Goal: Task Accomplishment & Management: Complete application form

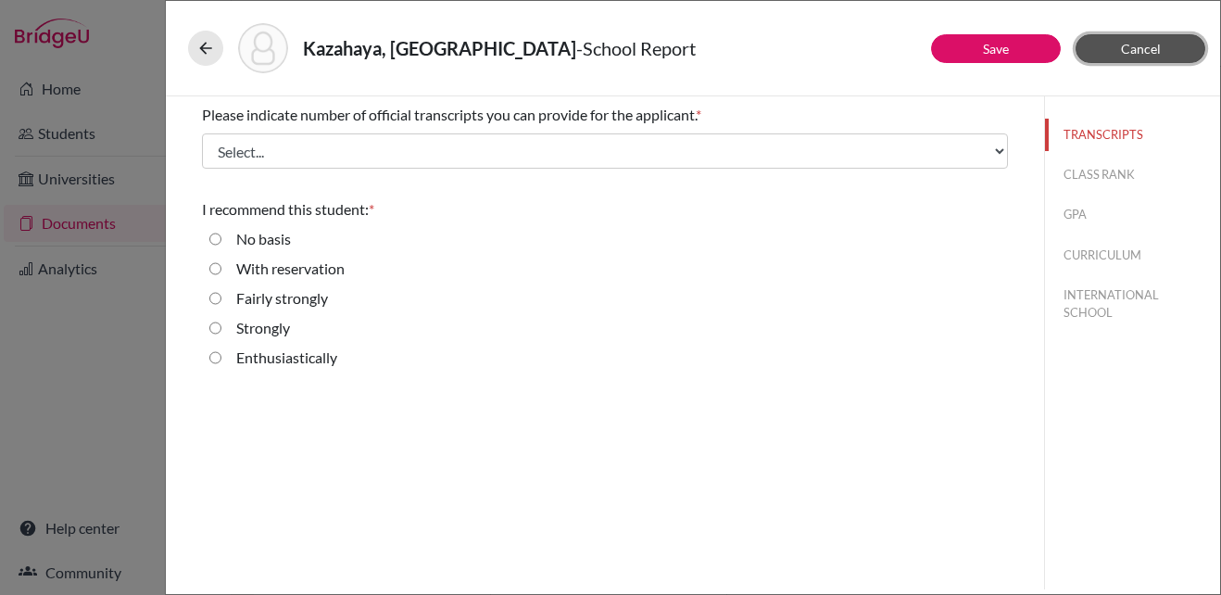
click at [1110, 57] on button "Cancel" at bounding box center [1140, 48] width 130 height 29
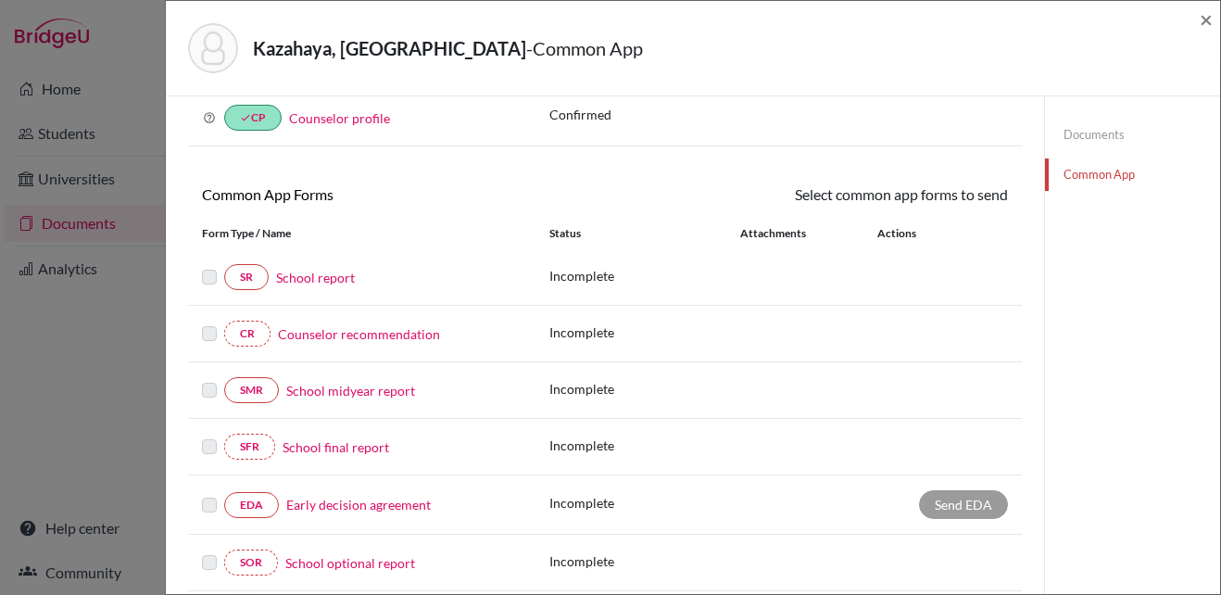
scroll to position [185, 0]
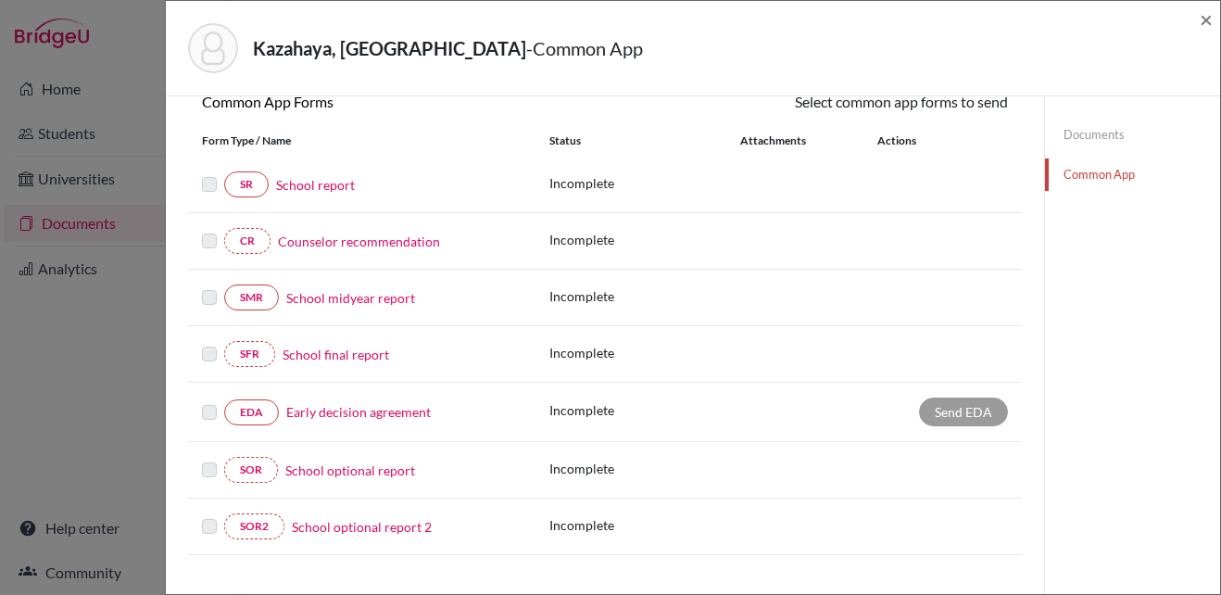
click at [340, 190] on link "School report" at bounding box center [315, 184] width 79 height 19
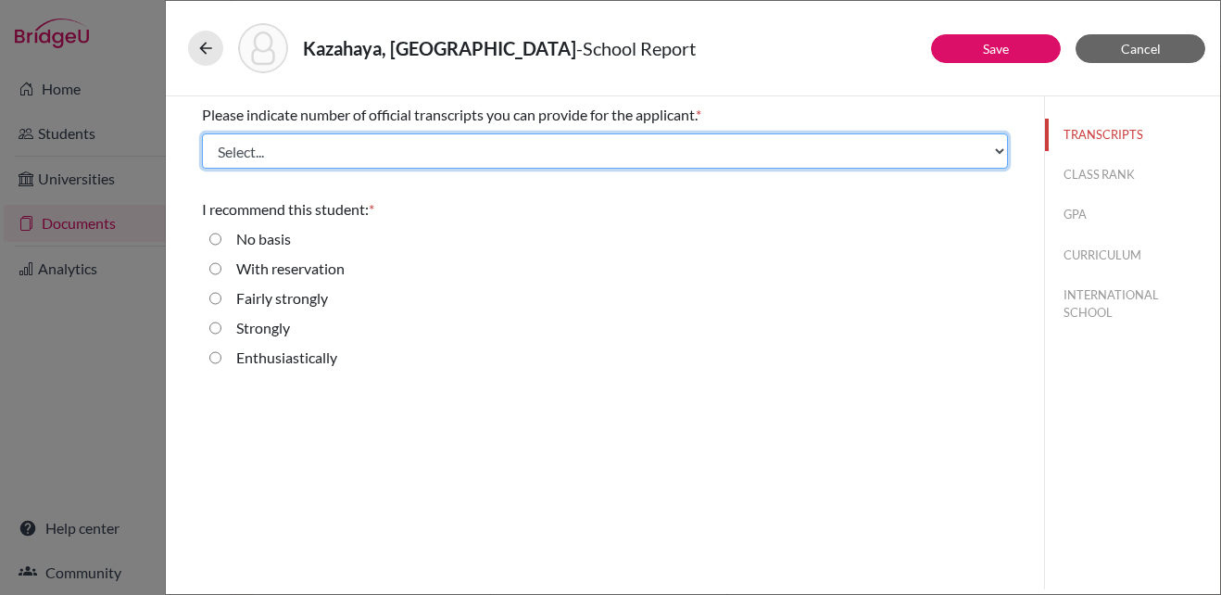
click at [1000, 144] on select "Select... 1 2 3 4" at bounding box center [605, 150] width 806 height 35
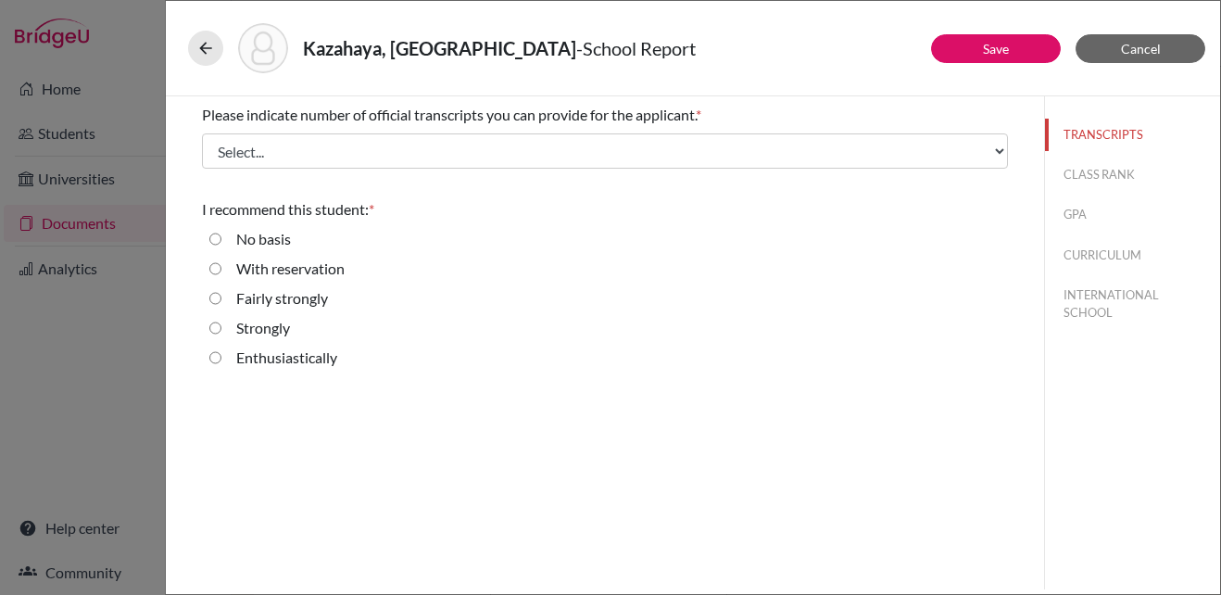
click at [796, 441] on div "Please indicate number of official transcripts you can provide for the applican…" at bounding box center [605, 342] width 878 height 493
click at [1090, 179] on button "CLASS RANK" at bounding box center [1132, 174] width 175 height 32
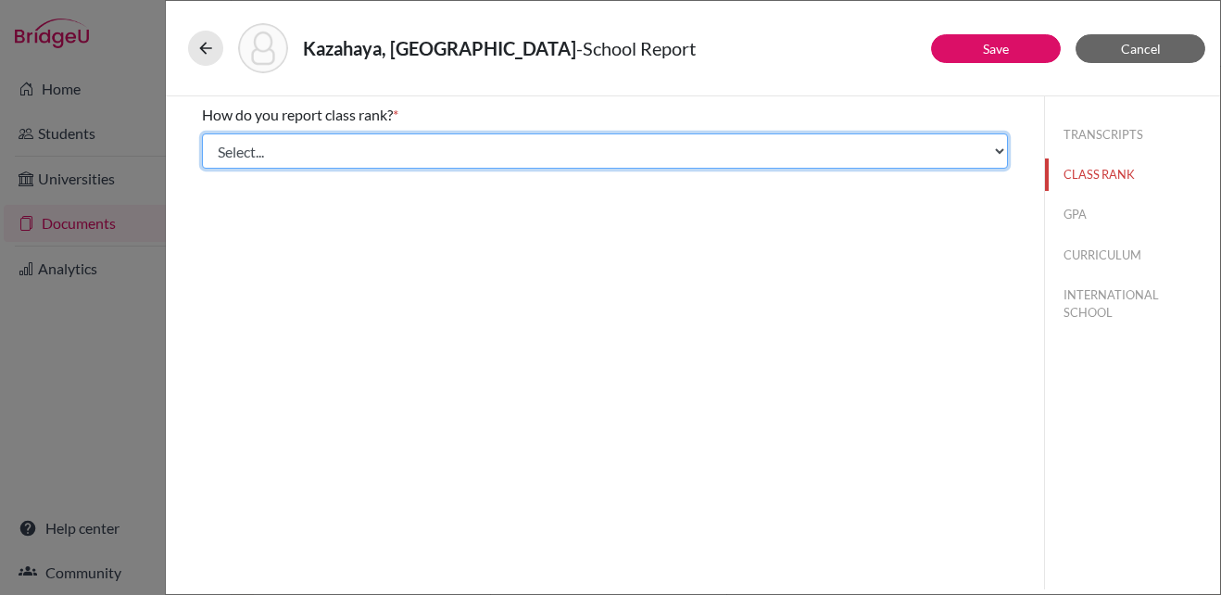
click at [998, 156] on select "Select... Exact Decile Quintile Quartile None" at bounding box center [605, 150] width 806 height 35
select select "1"
click at [202, 133] on select "Select... Exact Decile Quintile Quartile None" at bounding box center [605, 150] width 806 height 35
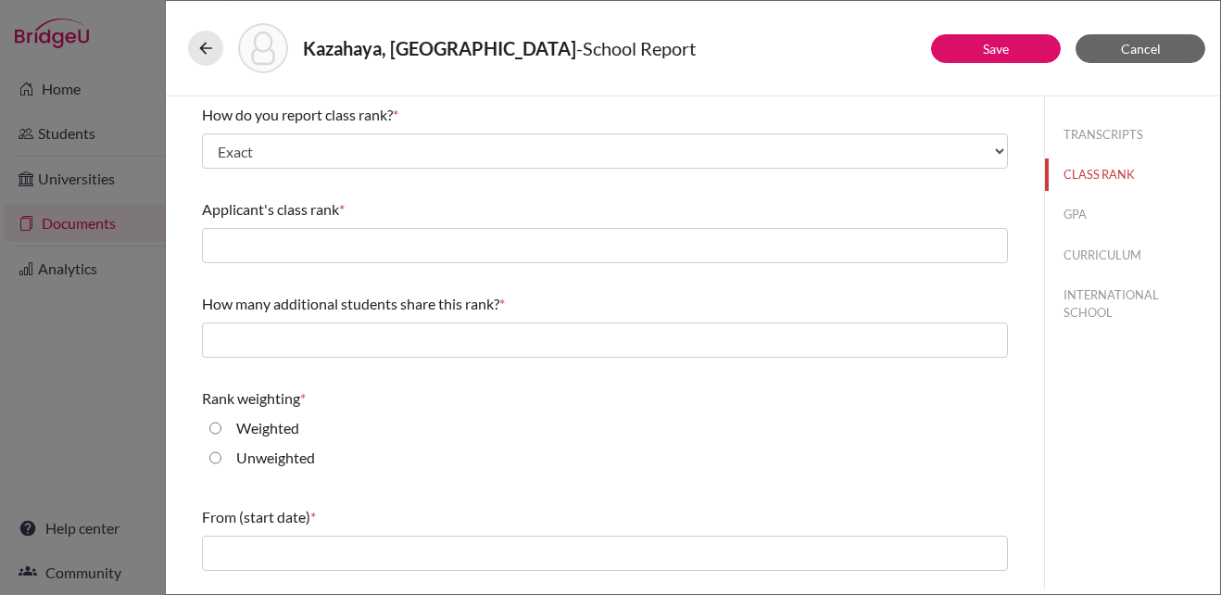
click at [215, 460] on input "Unweighted" at bounding box center [215, 457] width 12 height 22
radio input "true"
click at [1061, 214] on button "GPA" at bounding box center [1132, 214] width 175 height 32
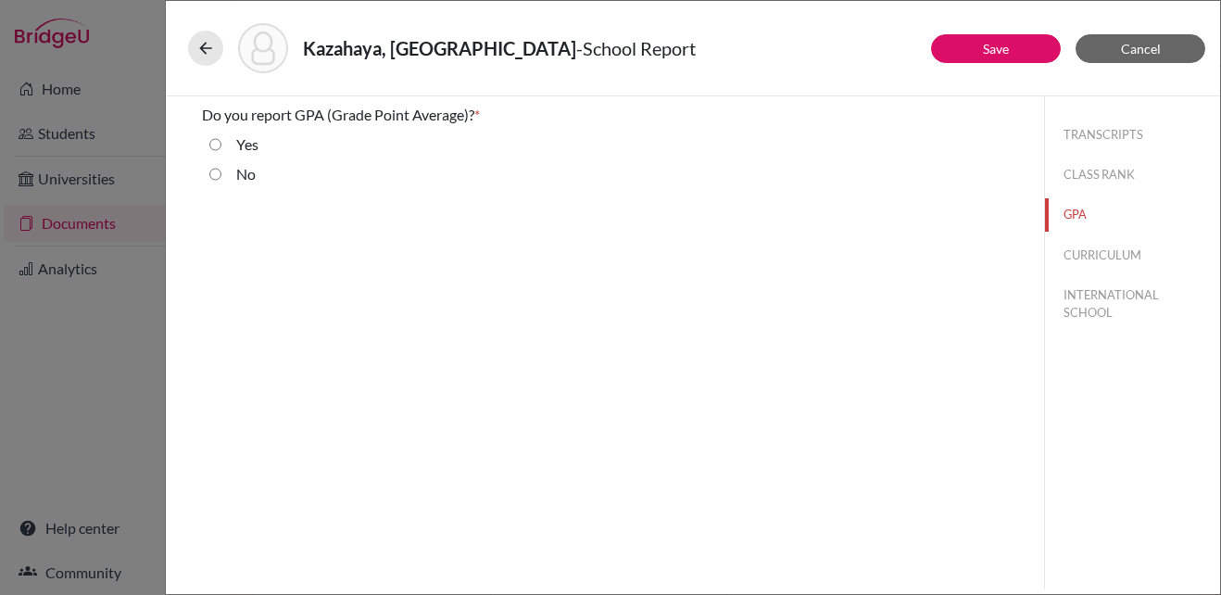
click at [213, 144] on input "Yes" at bounding box center [215, 144] width 12 height 22
radio input "true"
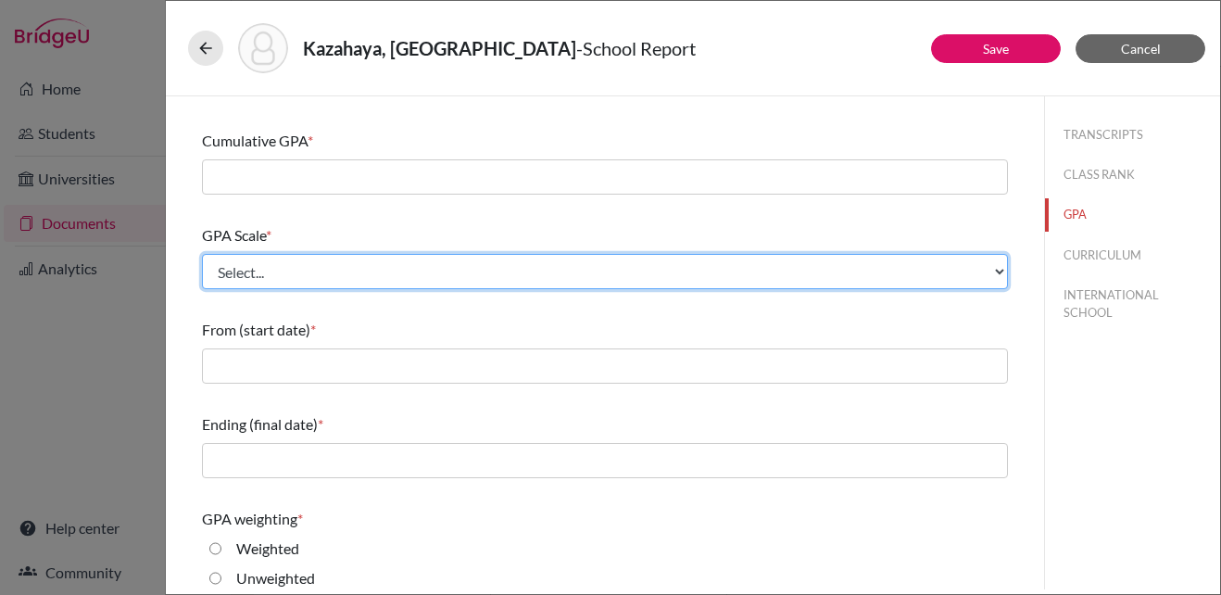
click at [445, 263] on select "Select... 4 5 6 7 8 9 10 11 12 13 14 15 16 17 18 19 20 100" at bounding box center [605, 271] width 806 height 35
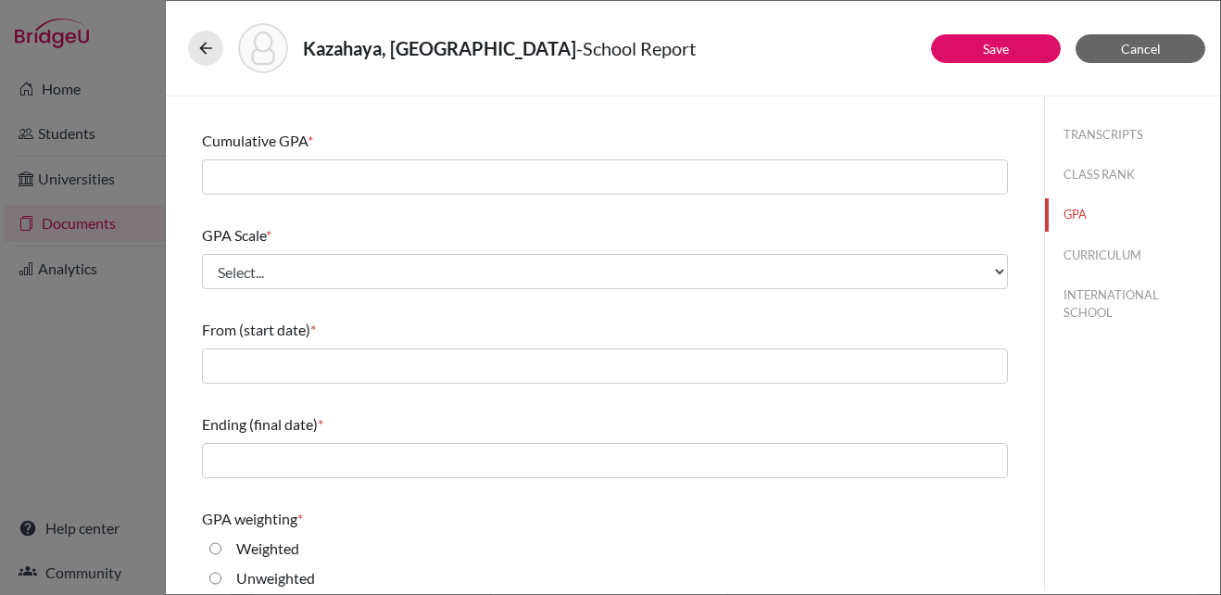
click at [181, 137] on div "Do you report GPA (Grade Point Average)? * Yes No Cumulative GPA * GPA Scale * …" at bounding box center [605, 398] width 850 height 789
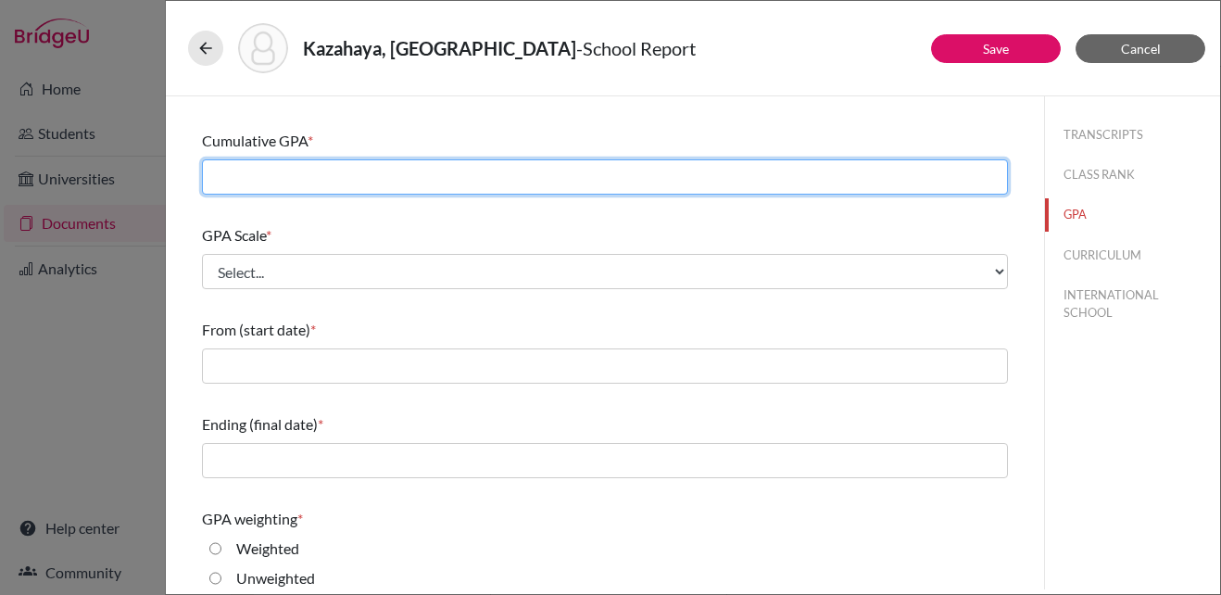
click at [304, 175] on input "text" at bounding box center [605, 176] width 806 height 35
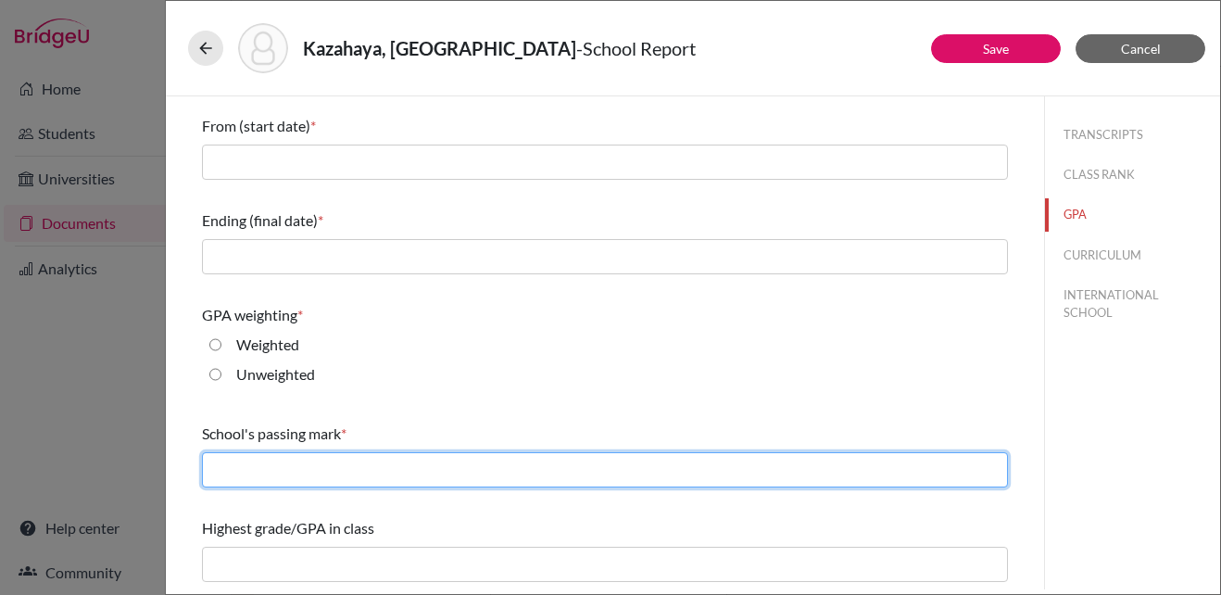
click at [354, 473] on input "text" at bounding box center [605, 469] width 806 height 35
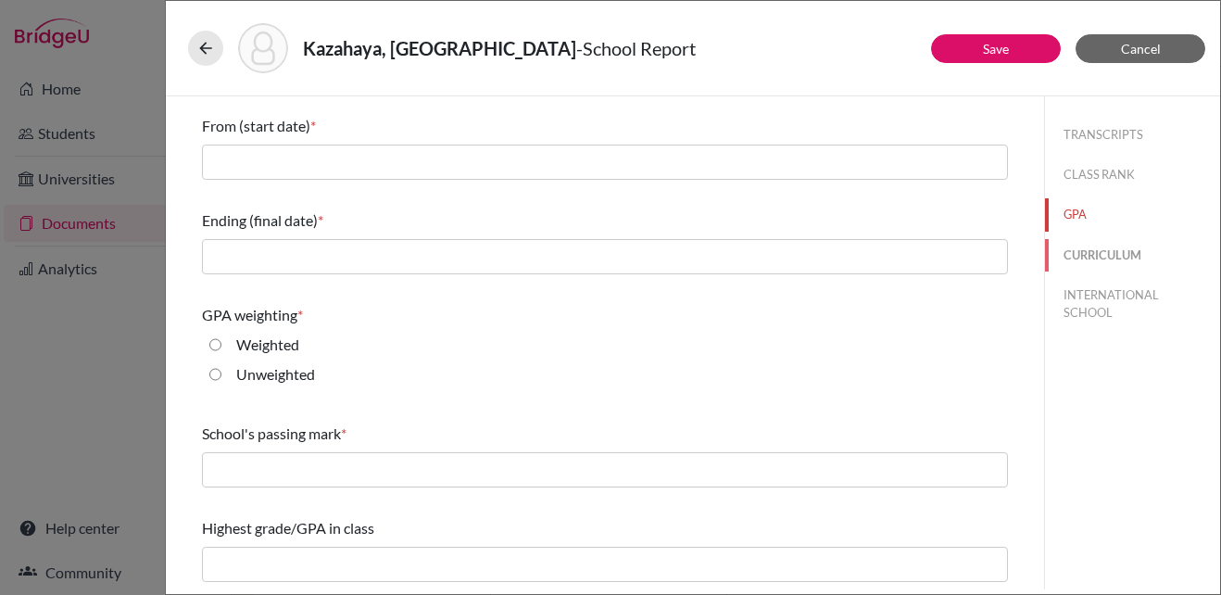
click at [1113, 260] on button "CURRICULUM" at bounding box center [1132, 255] width 175 height 32
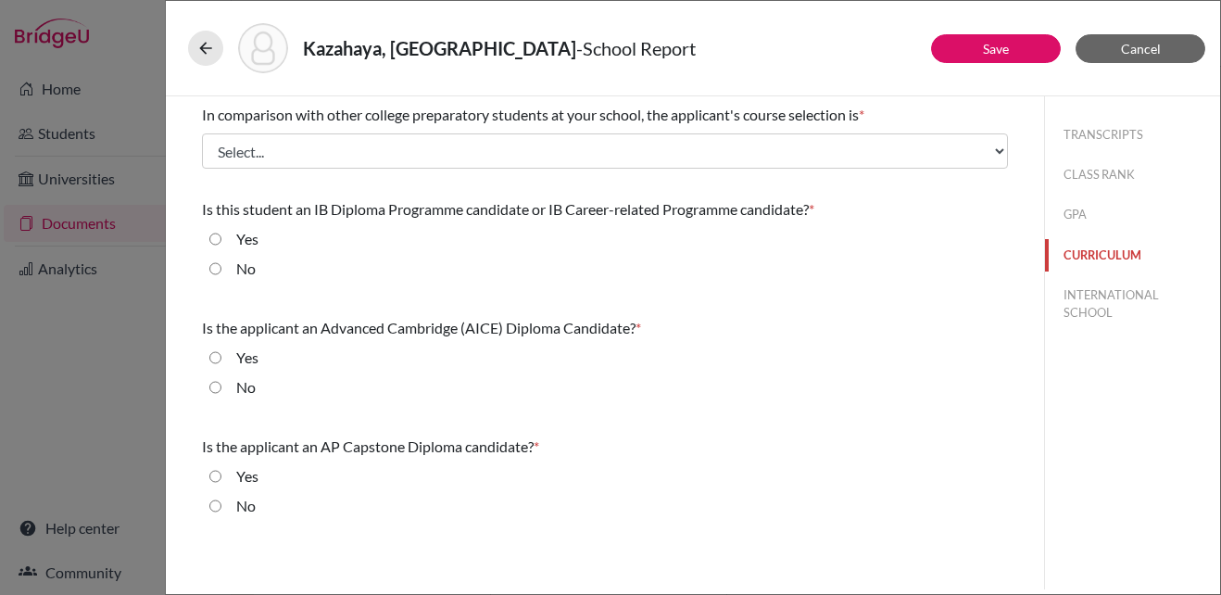
scroll to position [0, 0]
click at [1136, 134] on button "TRANSCRIPTS" at bounding box center [1132, 135] width 175 height 32
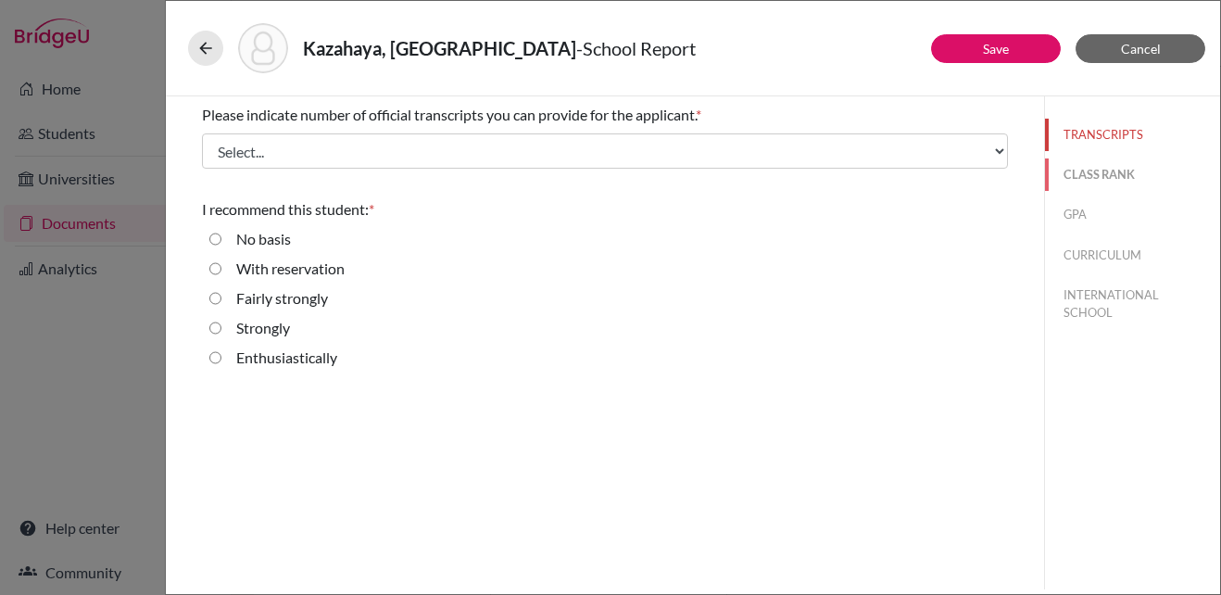
click at [1107, 166] on button "CLASS RANK" at bounding box center [1132, 174] width 175 height 32
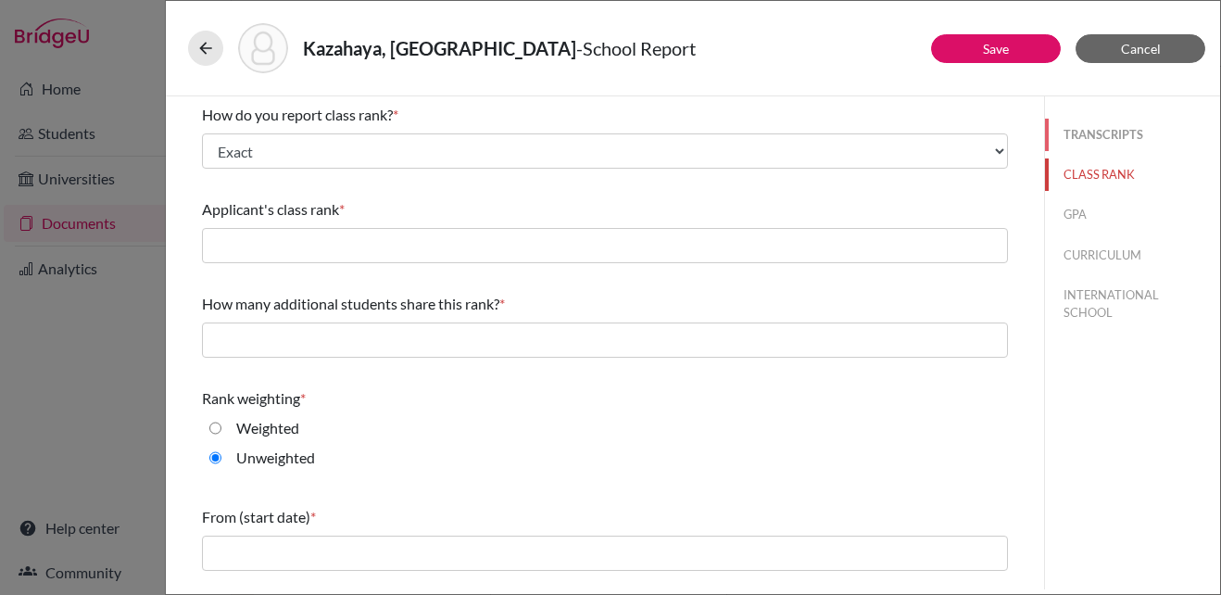
click at [1107, 136] on button "TRANSCRIPTS" at bounding box center [1132, 135] width 175 height 32
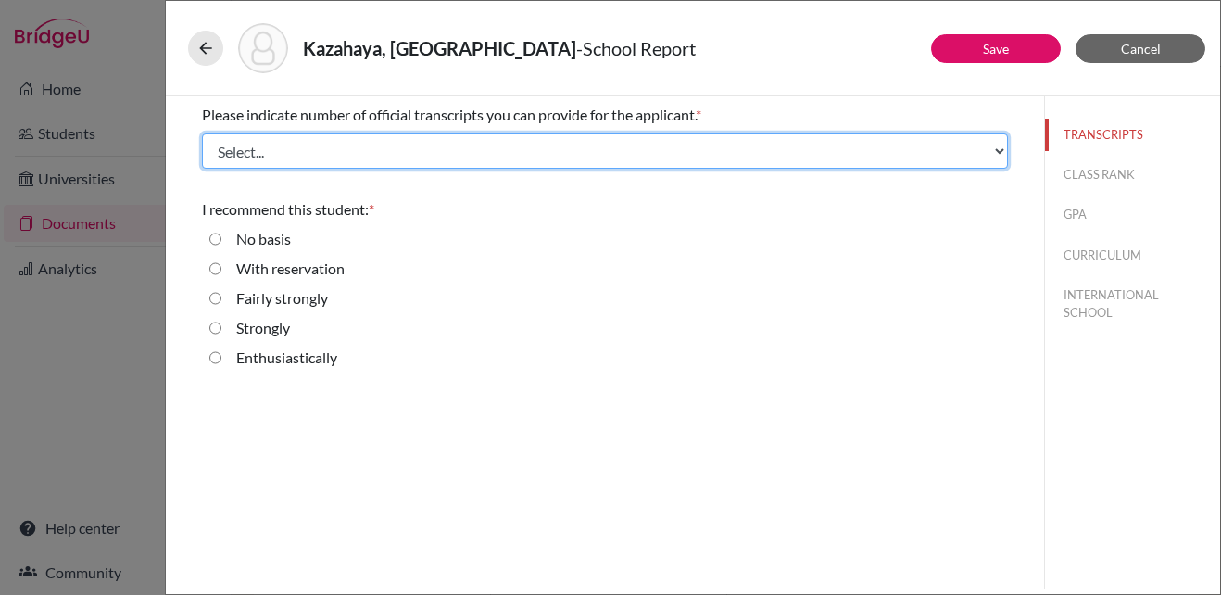
click at [977, 157] on select "Select... 1 2 3 4" at bounding box center [605, 150] width 806 height 35
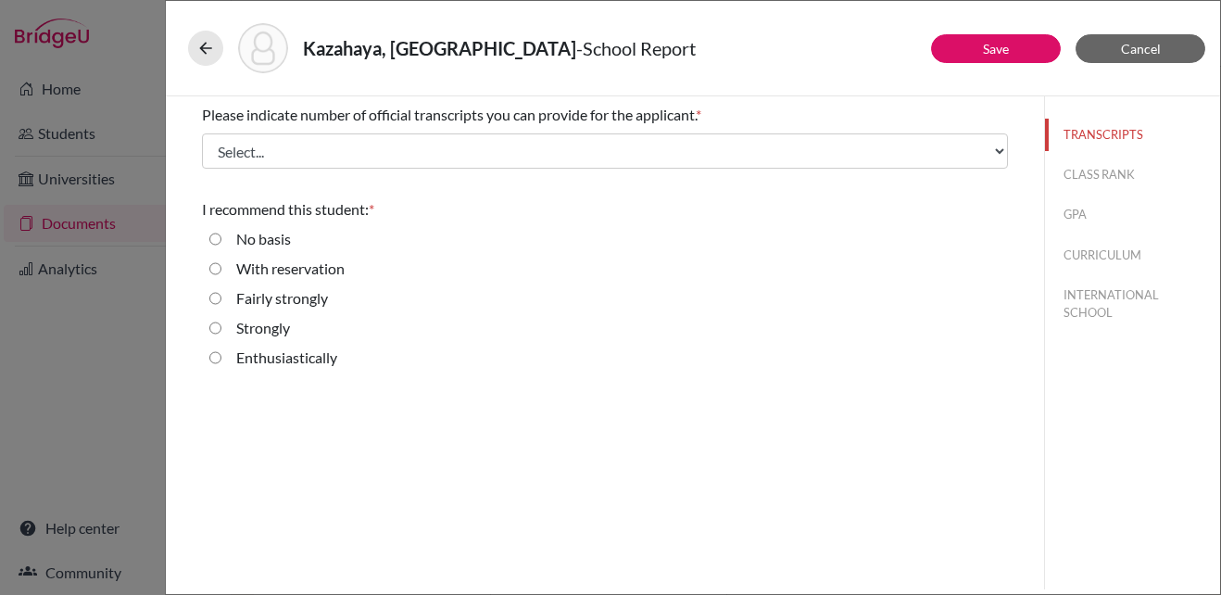
click at [985, 406] on div "Please indicate number of official transcripts you can provide for the applican…" at bounding box center [605, 342] width 878 height 493
click at [1112, 177] on button "CLASS RANK" at bounding box center [1132, 174] width 175 height 32
select select "1"
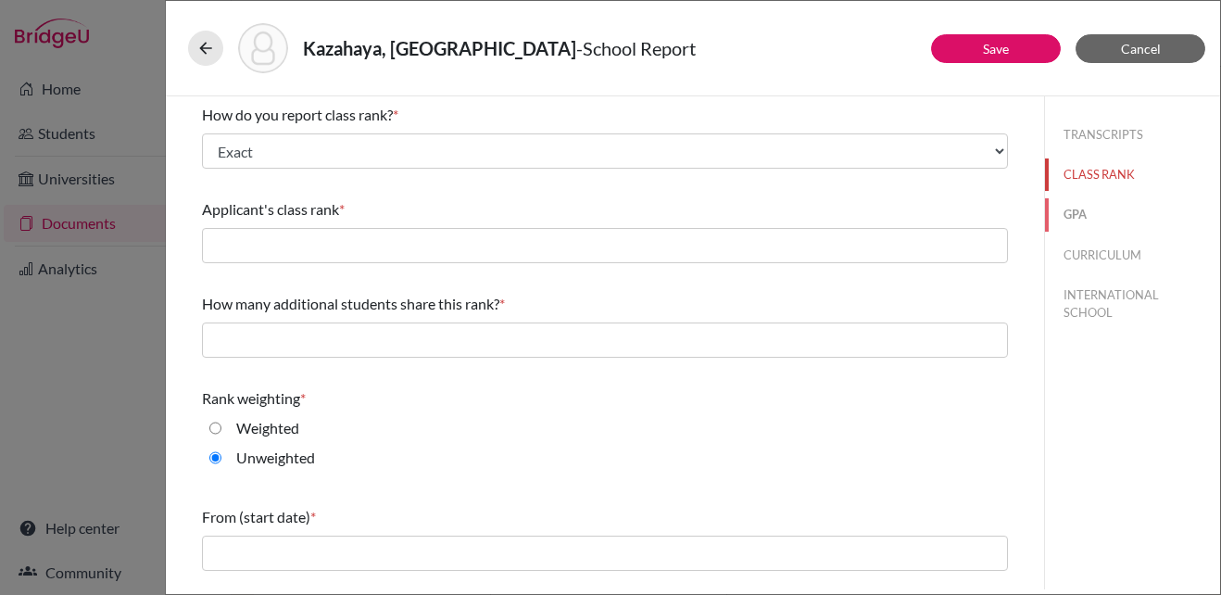
click at [1067, 216] on button "GPA" at bounding box center [1132, 214] width 175 height 32
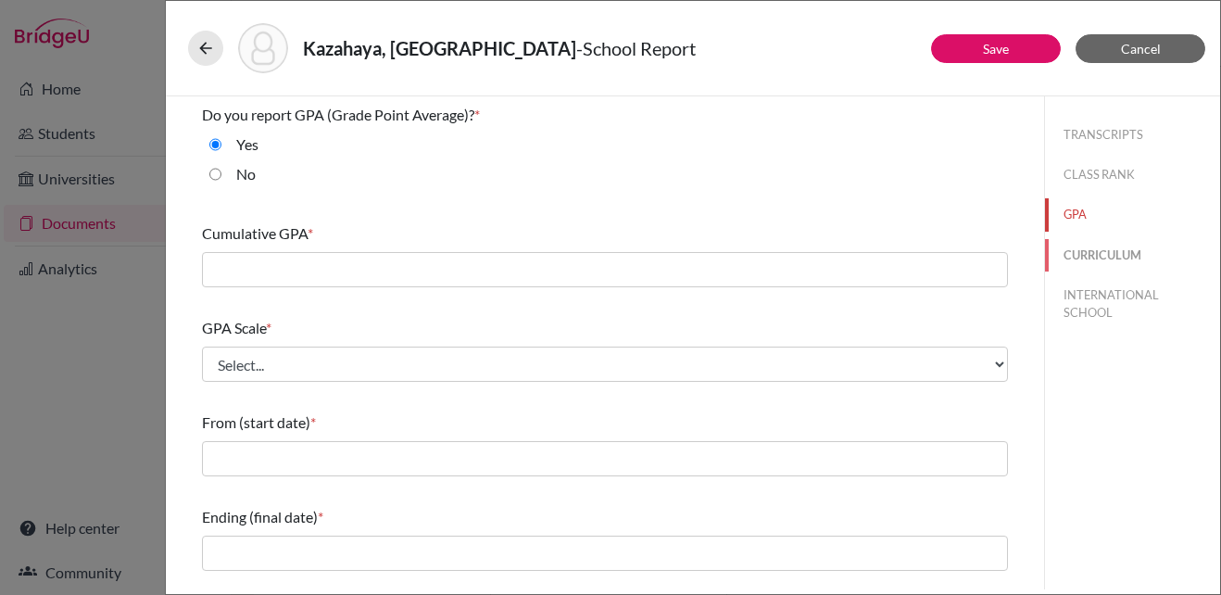
click at [1080, 245] on button "CURRICULUM" at bounding box center [1132, 255] width 175 height 32
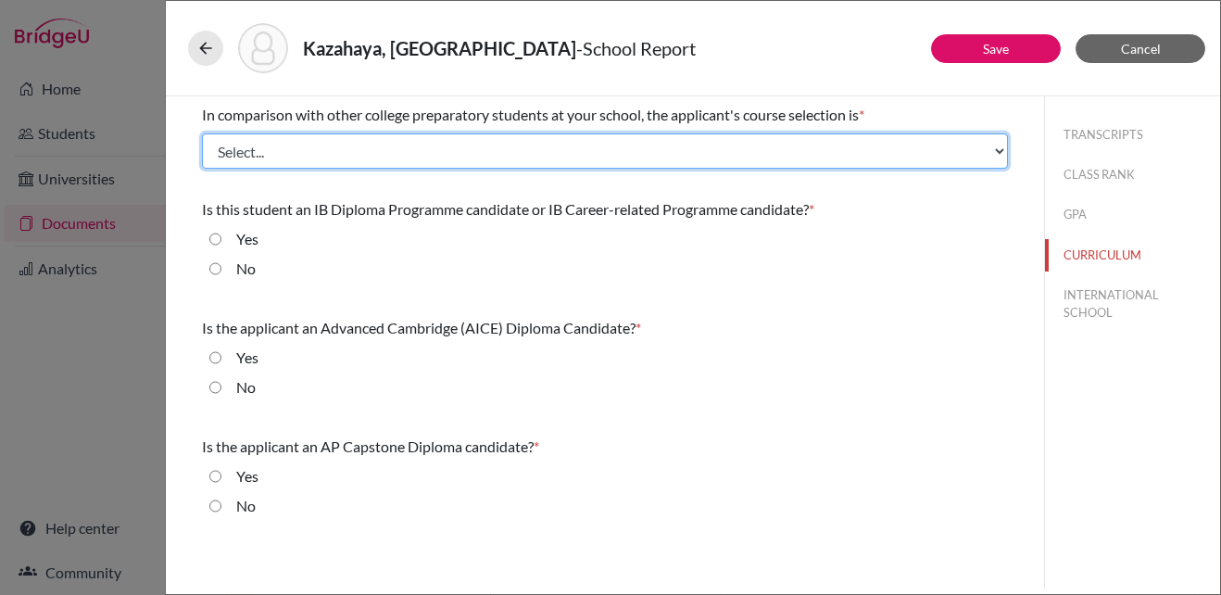
click at [546, 157] on select "Select... Less than demanding Average [PERSON_NAME] Very demanding Most demandi…" at bounding box center [605, 150] width 806 height 35
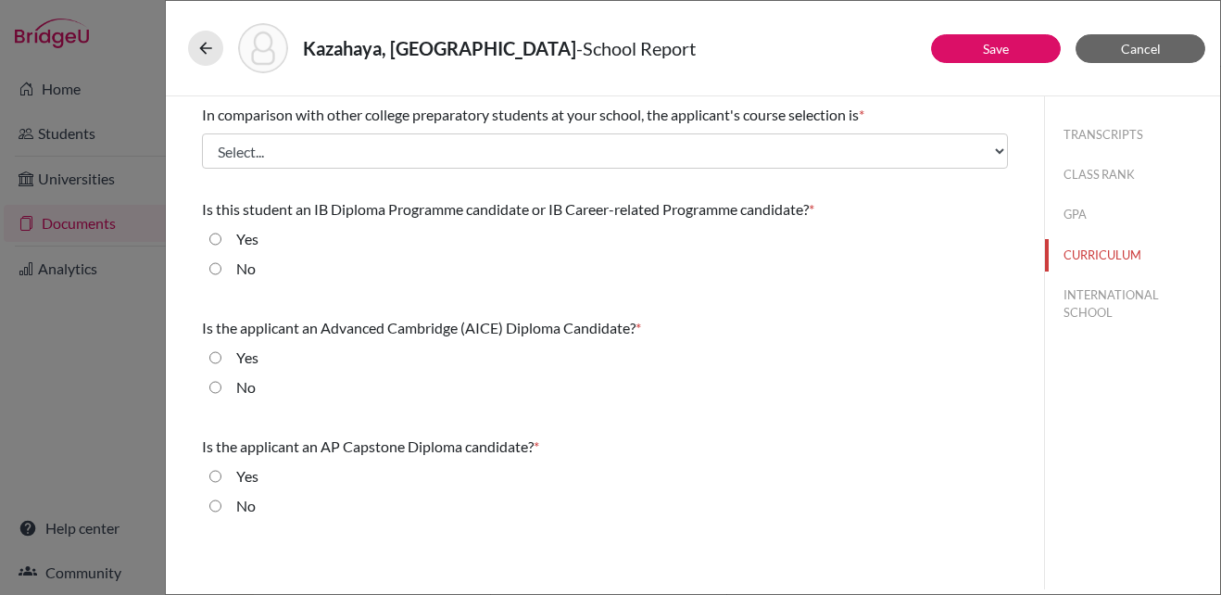
click at [802, 42] on div "Kazahaya, Marin - School Report" at bounding box center [693, 48] width 1010 height 50
click at [1082, 307] on button "INTERNATIONAL SCHOOL" at bounding box center [1132, 304] width 175 height 50
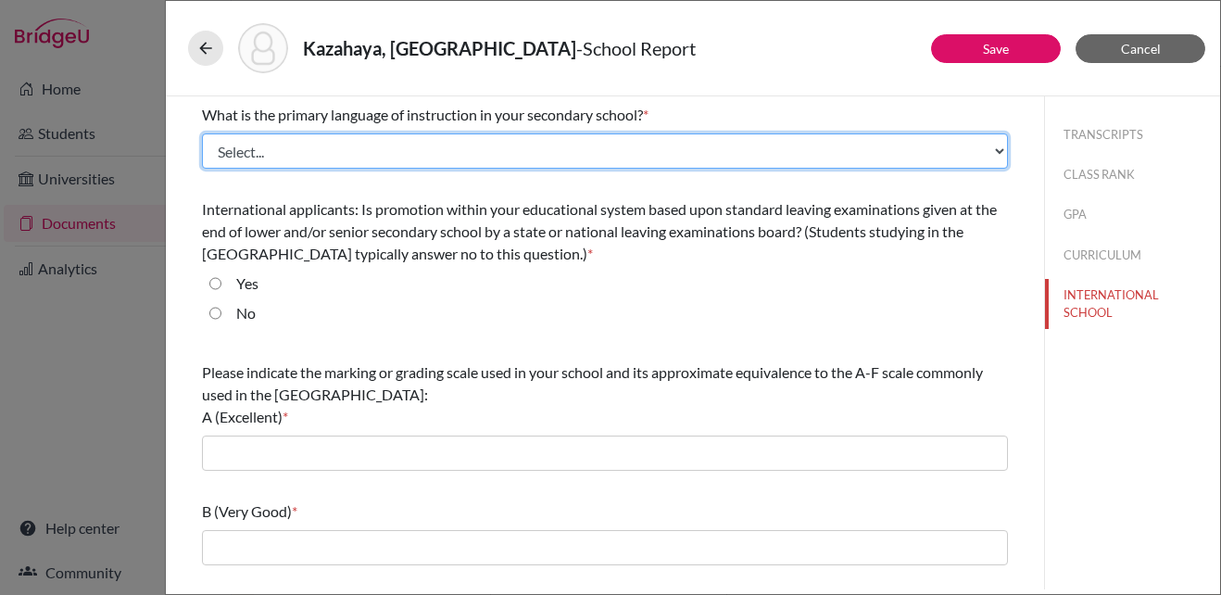
click at [579, 149] on select "Select... Albanian Arabic Armenian Assamese Azerbaijani Belarusian Bengali Bulg…" at bounding box center [605, 150] width 806 height 35
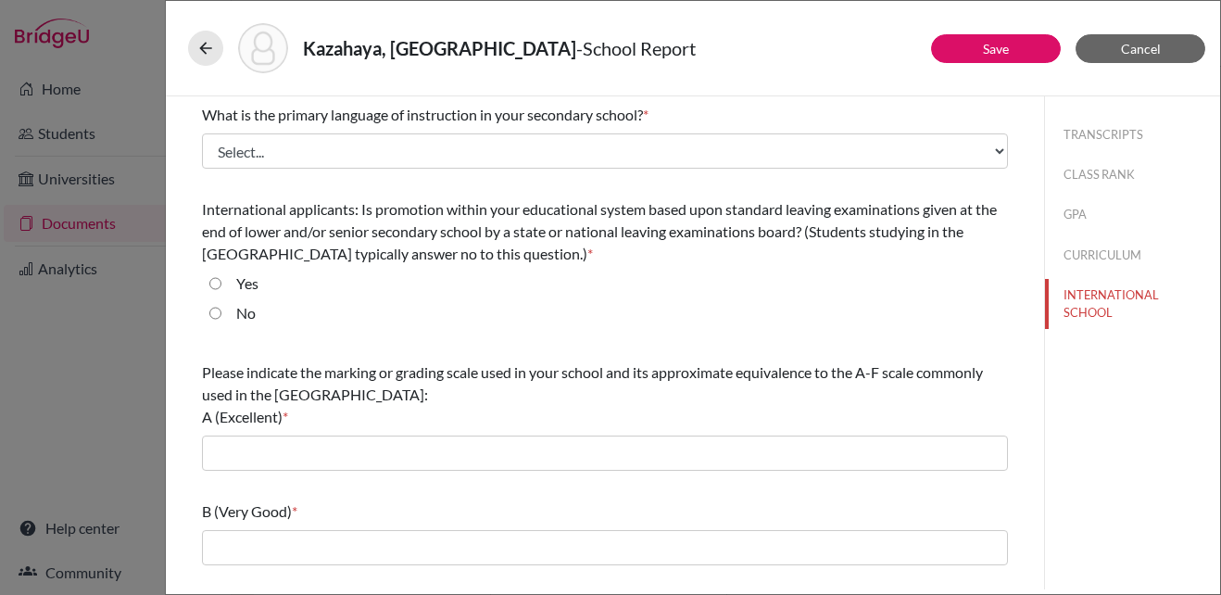
click at [696, 97] on div "What is the primary language of instruction in your secondary school? * Select.…" at bounding box center [605, 136] width 806 height 80
click at [1002, 147] on div "What is the primary language of instruction in your secondary school? * Select.…" at bounding box center [605, 475] width 850 height 759
click at [1063, 173] on button "CLASS RANK" at bounding box center [1132, 174] width 175 height 32
select select "1"
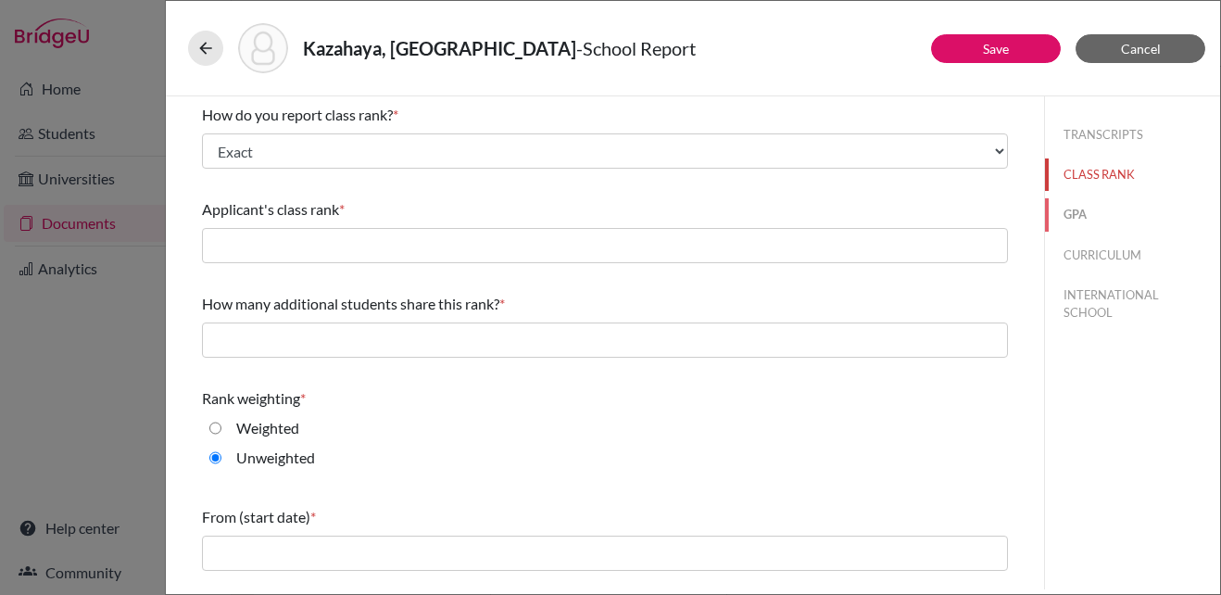
click at [1071, 217] on button "GPA" at bounding box center [1132, 214] width 175 height 32
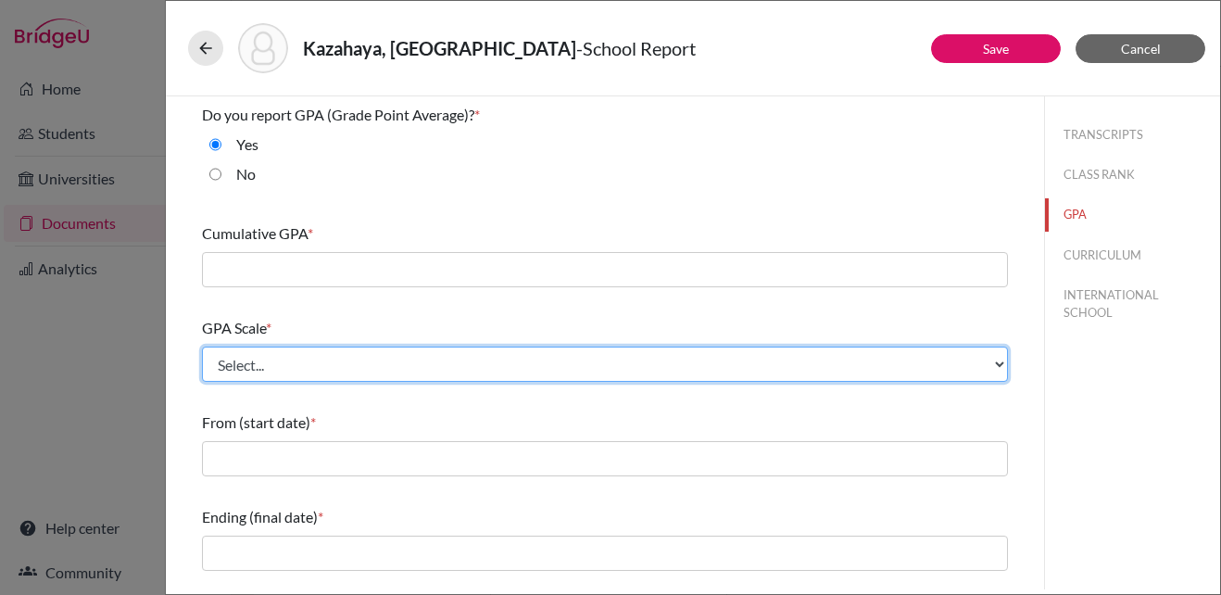
click at [973, 362] on select "Select... 4 5 6 7 8 9 10 11 12 13 14 15 16 17 18 19 20 100" at bounding box center [605, 363] width 806 height 35
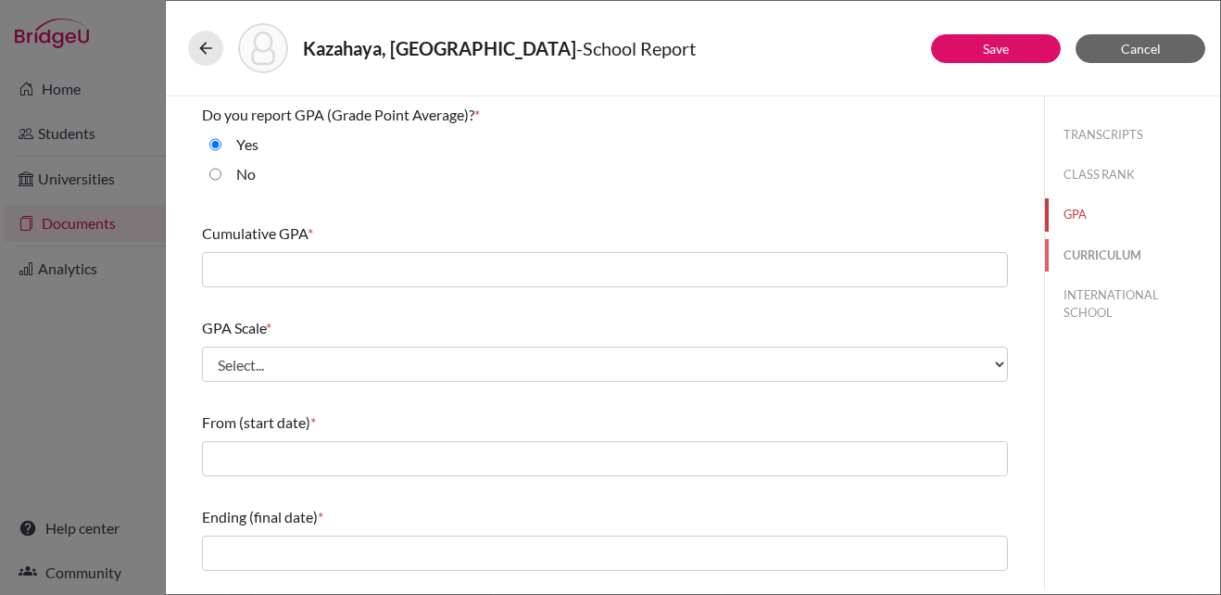
click at [1089, 258] on button "CURRICULUM" at bounding box center [1132, 255] width 175 height 32
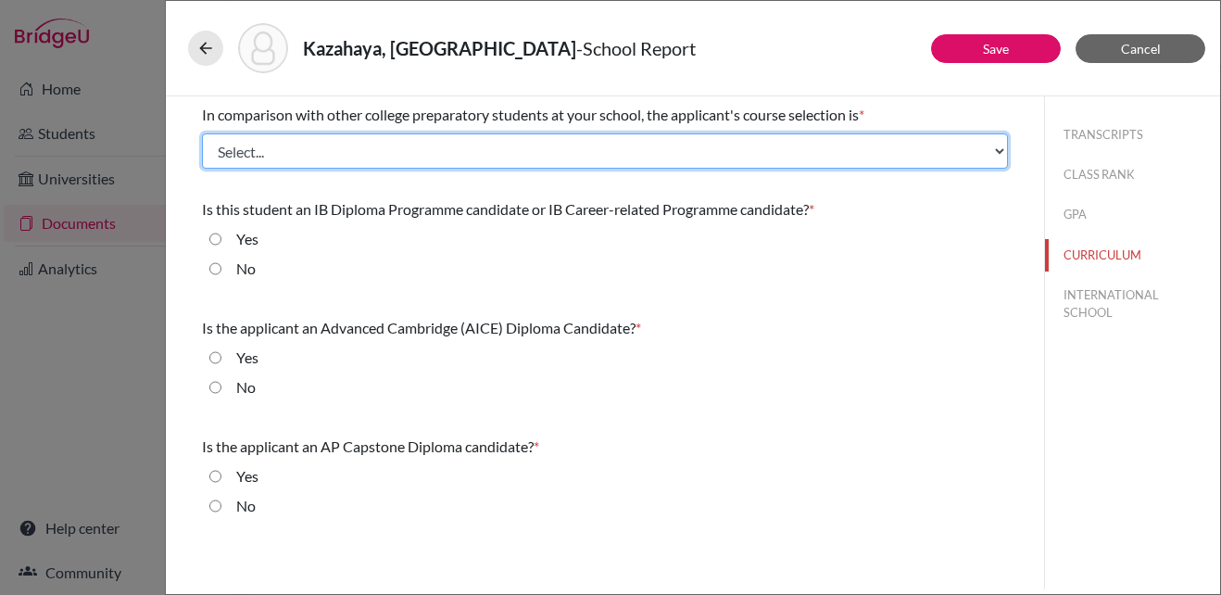
click at [964, 144] on select "Select... Less than demanding Average [PERSON_NAME] Very demanding Most demandi…" at bounding box center [605, 150] width 806 height 35
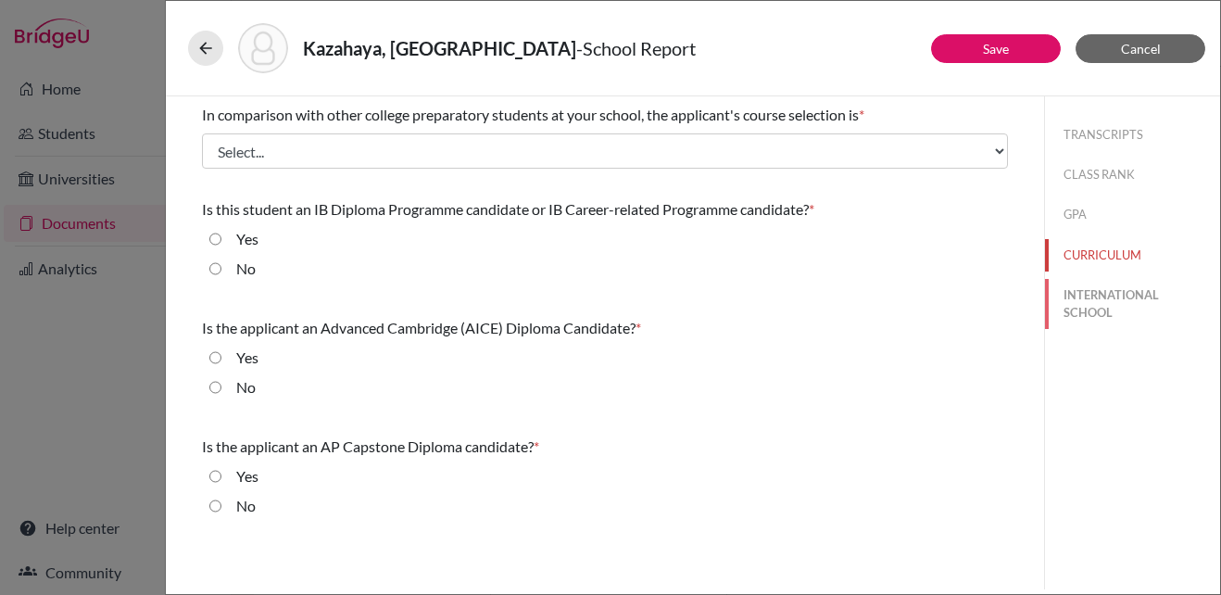
click at [1123, 306] on button "INTERNATIONAL SCHOOL" at bounding box center [1132, 304] width 175 height 50
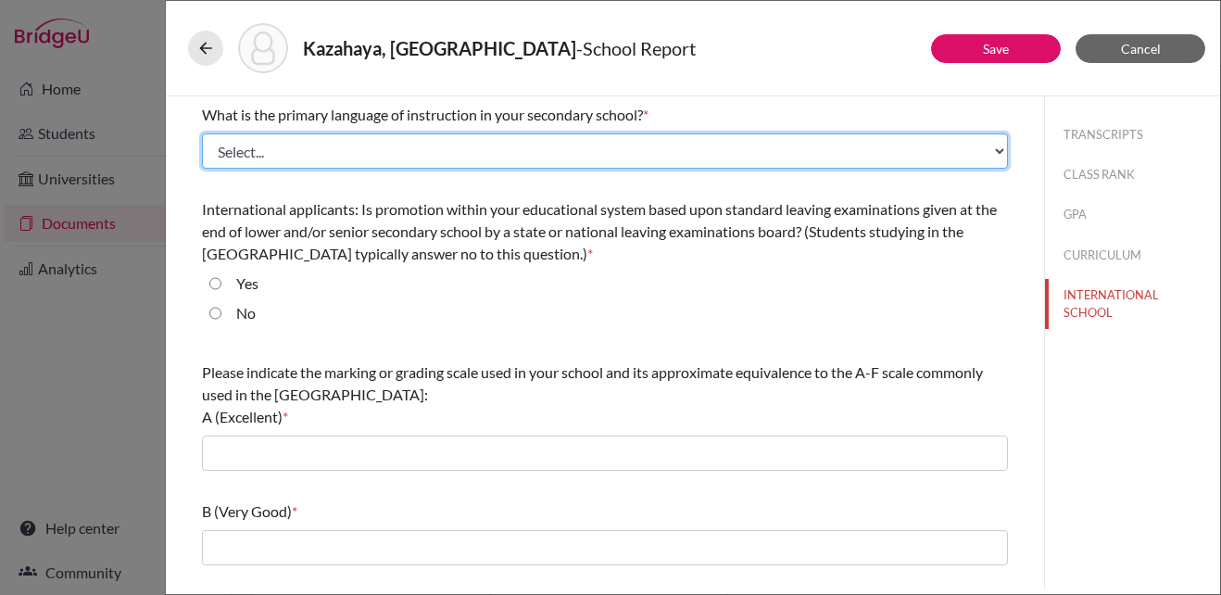
click at [991, 148] on select "Select... Albanian Arabic Armenian Assamese Azerbaijani Belarusian Bengali Bulg…" at bounding box center [605, 150] width 806 height 35
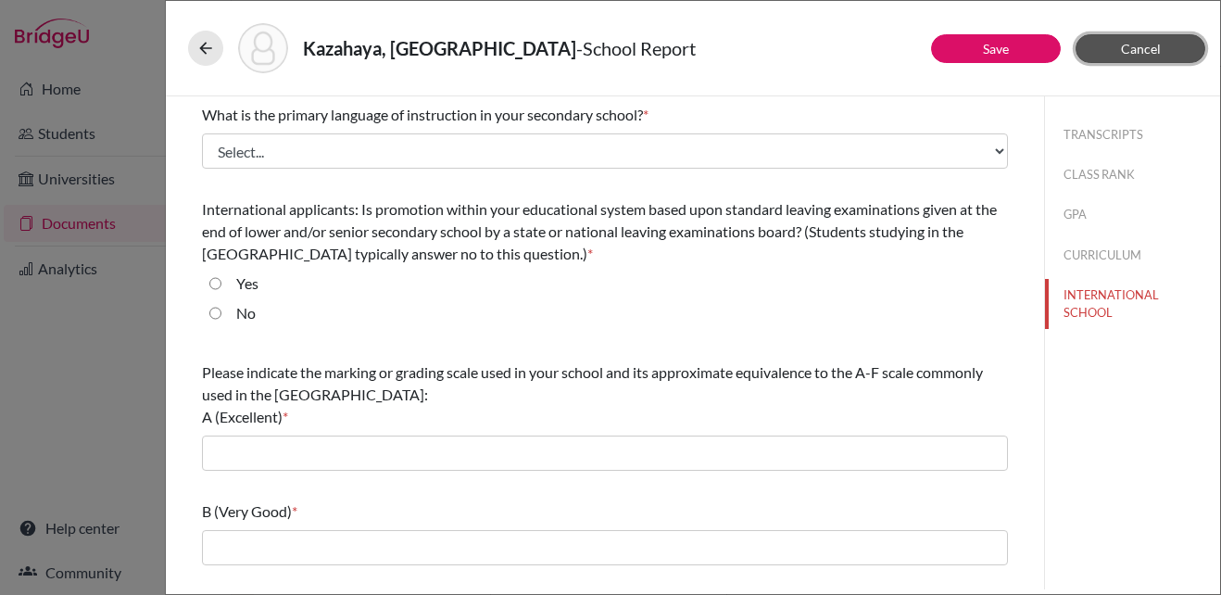
click at [1163, 52] on button "Cancel" at bounding box center [1140, 48] width 130 height 29
